Goal: Task Accomplishment & Management: Manage account settings

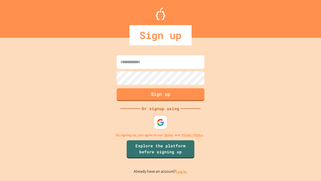
click at [182, 171] on link "Log in." at bounding box center [182, 171] width 12 height 5
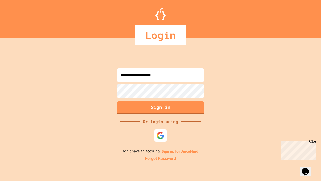
type input "**********"
